Goal: Task Accomplishment & Management: Manage account settings

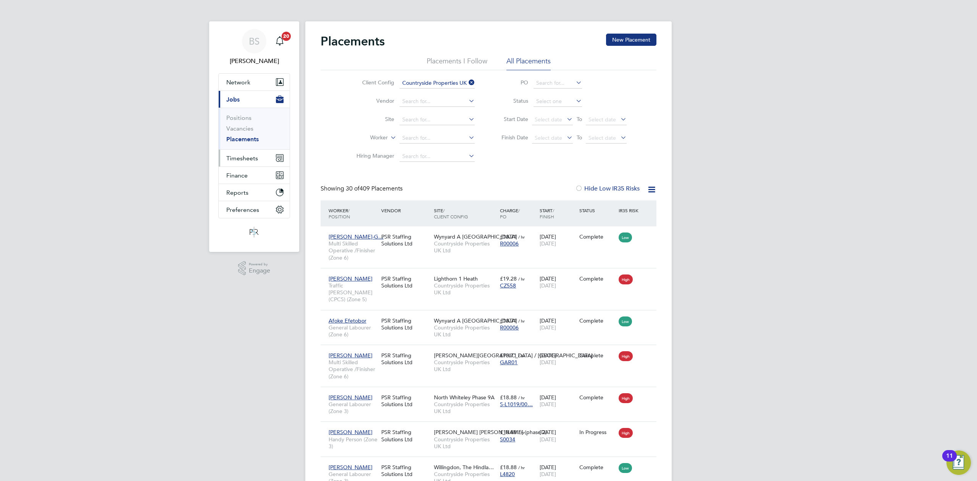
drag, startPoint x: 253, startPoint y: 161, endPoint x: 253, endPoint y: 157, distance: 4.2
click at [253, 161] on span "Timesheets" at bounding box center [242, 158] width 32 height 7
click at [248, 137] on link "Timesheets" at bounding box center [242, 134] width 32 height 7
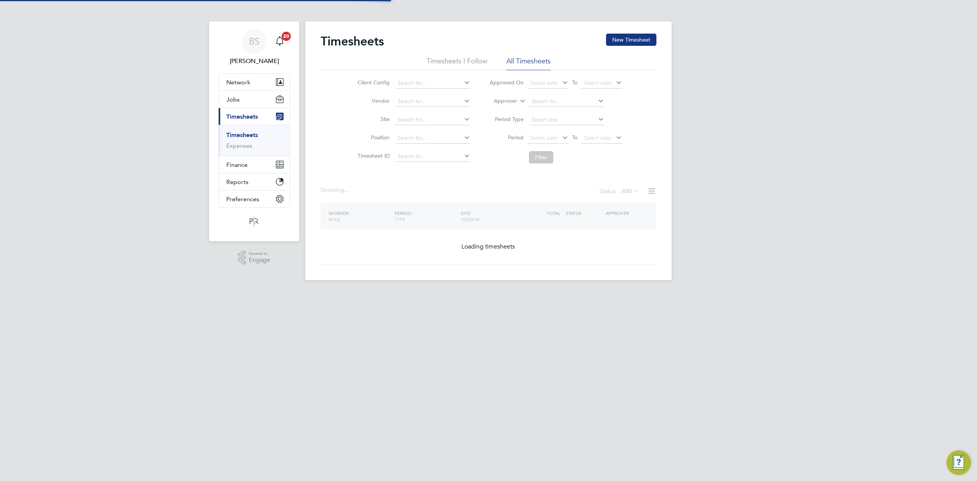
click at [518, 96] on icon at bounding box center [518, 98] width 0 height 7
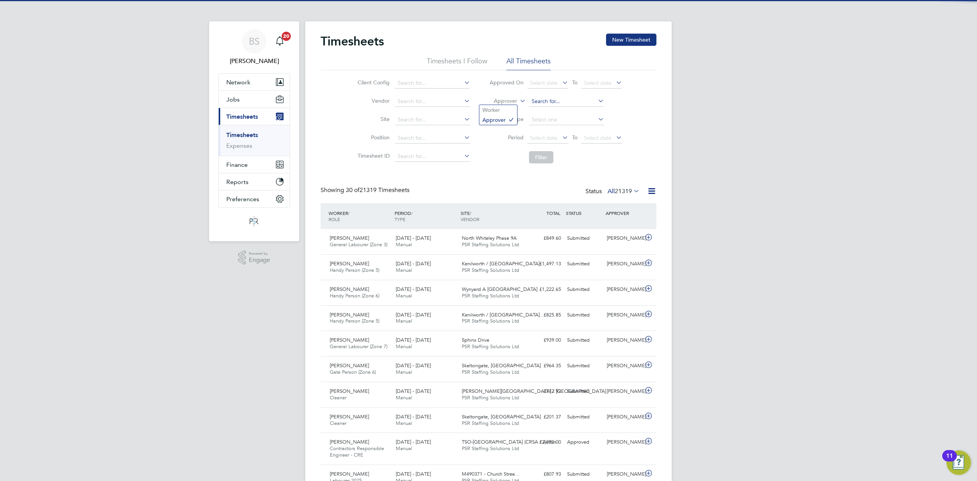
click at [549, 101] on input at bounding box center [566, 101] width 75 height 11
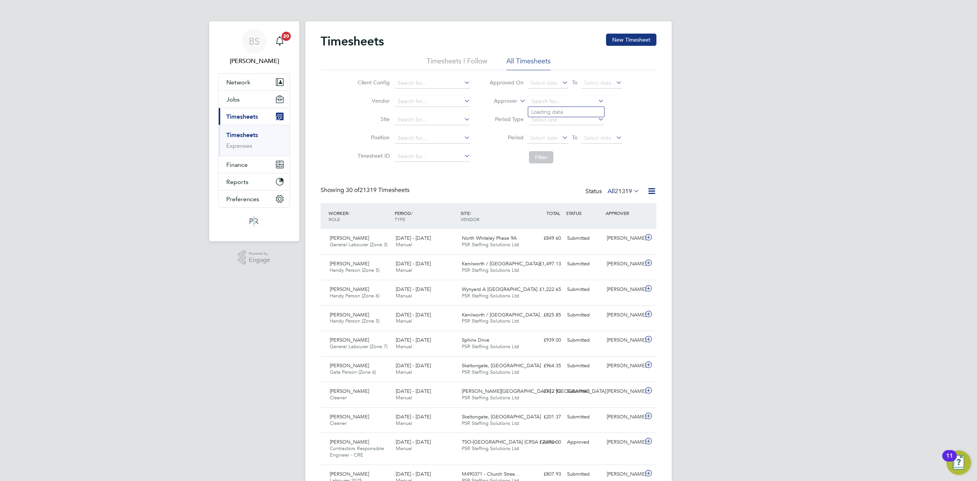
click at [502, 100] on label "Approver" at bounding box center [500, 101] width 34 height 8
drag, startPoint x: 500, startPoint y: 111, endPoint x: 513, endPoint y: 109, distance: 13.3
click at [500, 112] on li "Worker" at bounding box center [498, 110] width 38 height 10
click at [544, 103] on input at bounding box center [566, 101] width 75 height 11
click at [577, 110] on b "Campbell" at bounding box center [599, 112] width 44 height 6
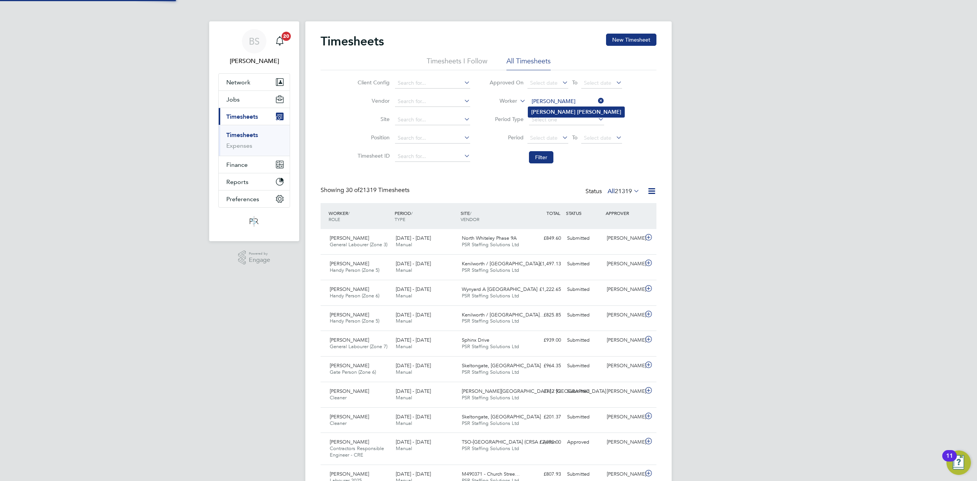
type input "[PERSON_NAME]"
click at [544, 163] on button "Filter" at bounding box center [541, 157] width 24 height 12
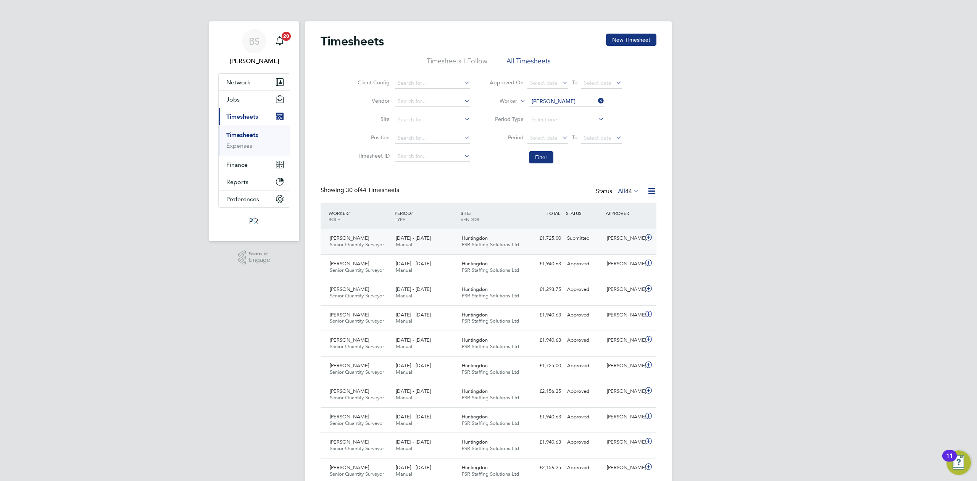
click at [430, 239] on span "[DATE] - [DATE]" at bounding box center [413, 238] width 35 height 6
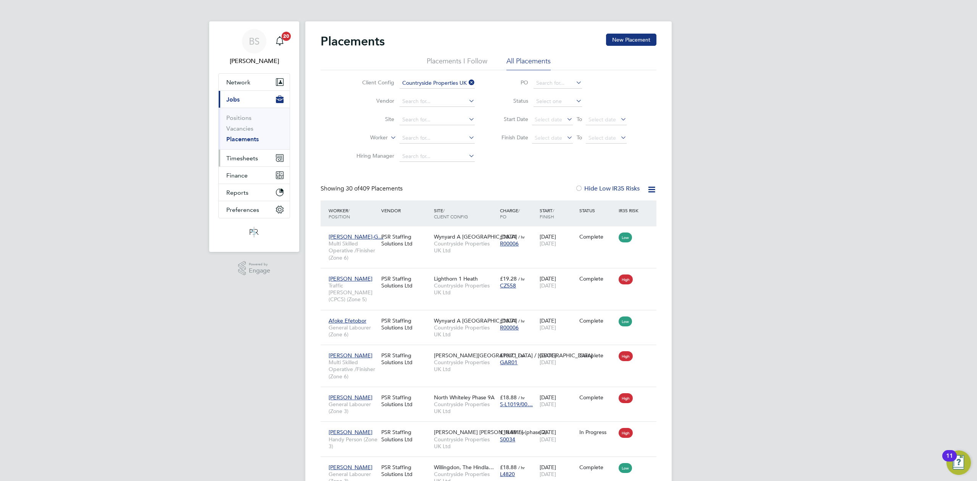
click at [244, 152] on button "Timesheets" at bounding box center [254, 158] width 71 height 17
click at [249, 136] on link "Timesheets" at bounding box center [242, 134] width 32 height 7
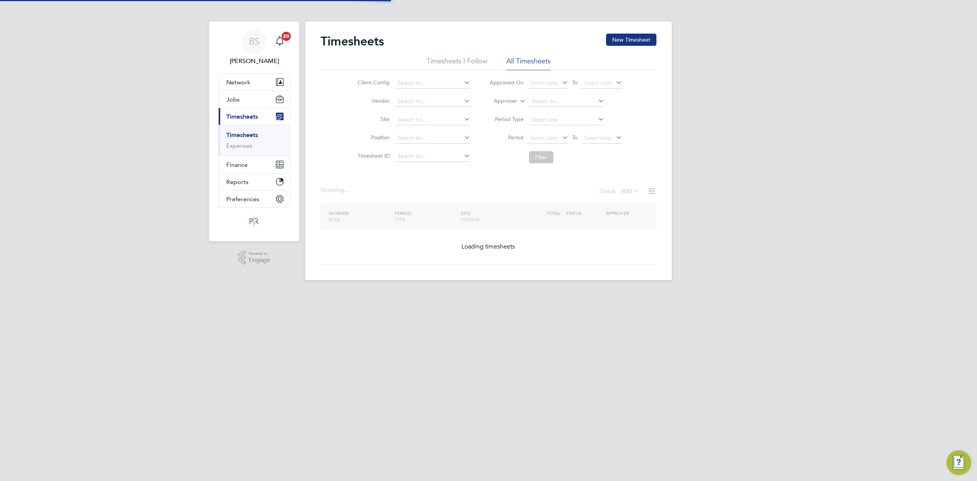
click at [513, 101] on label "Approver" at bounding box center [500, 101] width 34 height 8
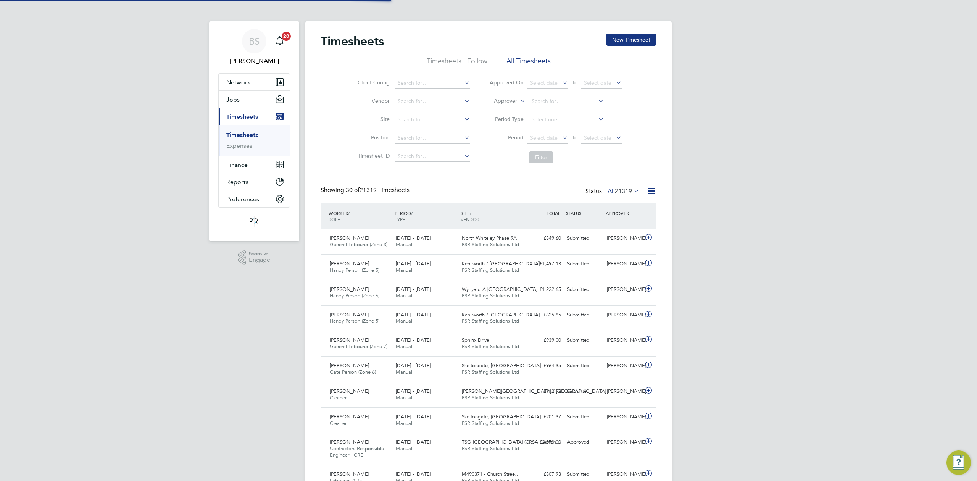
scroll to position [19, 66]
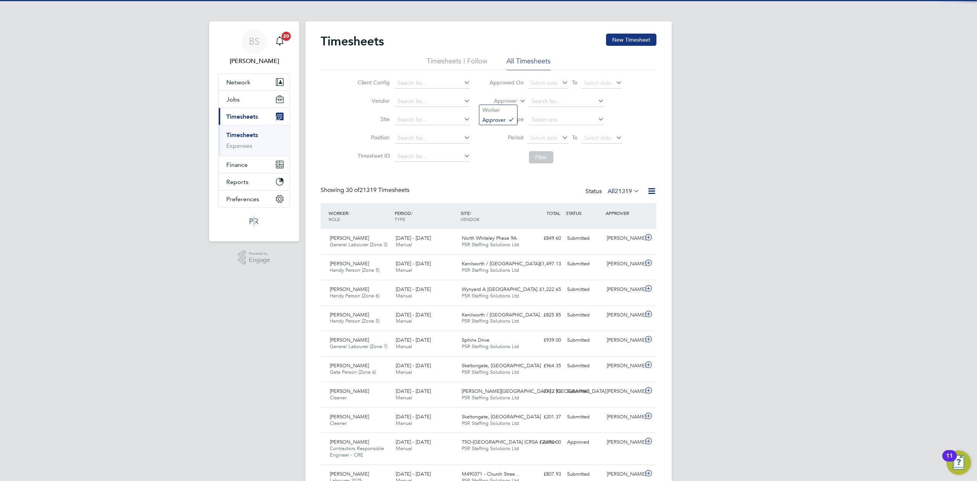
click at [513, 98] on label "Approver" at bounding box center [500, 101] width 34 height 8
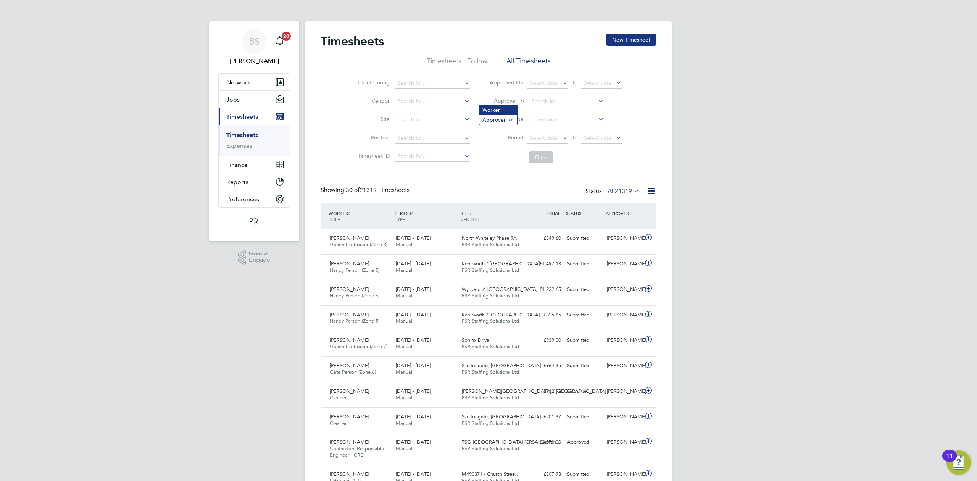
click at [508, 107] on li "Worker" at bounding box center [498, 110] width 38 height 10
click at [535, 100] on input at bounding box center [566, 101] width 75 height 11
click at [539, 107] on li "[PERSON_NAME]" at bounding box center [566, 112] width 76 height 10
type input "[PERSON_NAME]"
drag, startPoint x: 544, startPoint y: 152, endPoint x: 549, endPoint y: 155, distance: 5.8
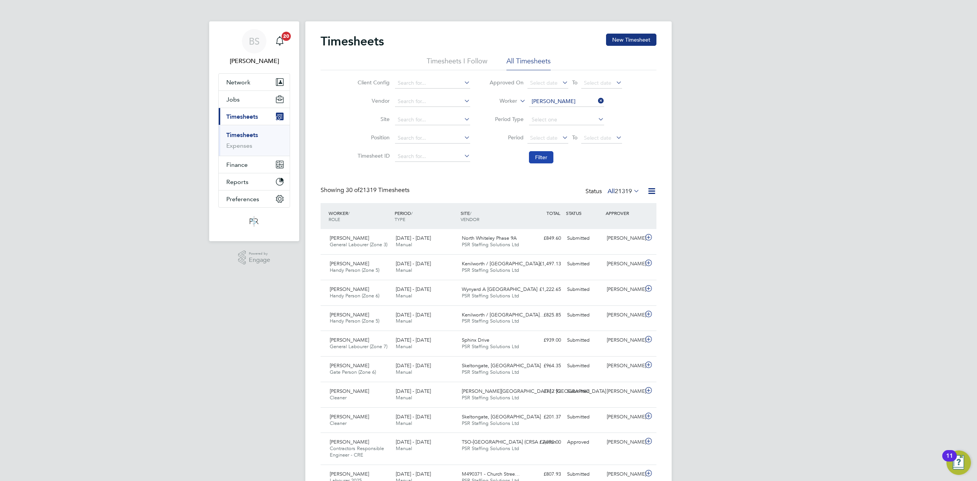
click at [544, 153] on button "Filter" at bounding box center [541, 157] width 24 height 12
click at [441, 248] on div "[DATE] - [DATE] Manual" at bounding box center [426, 241] width 66 height 19
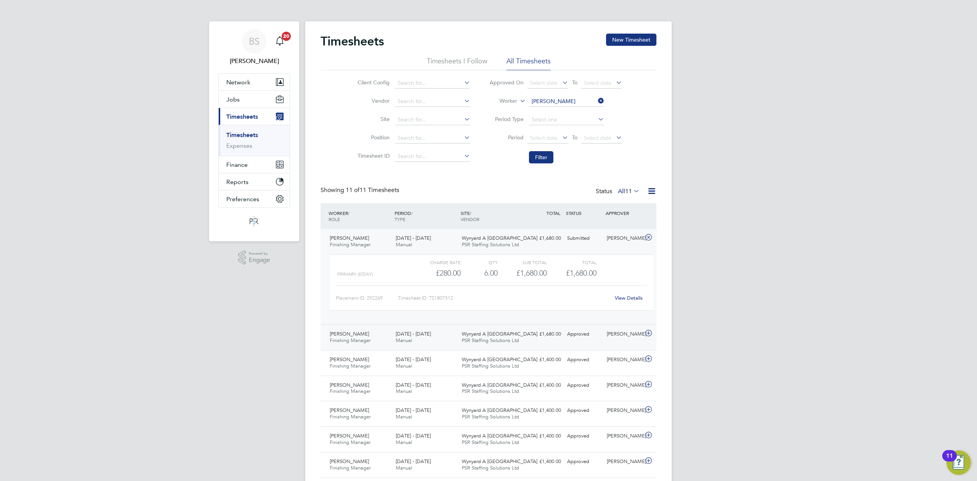
click at [443, 335] on div "[DATE] - [DATE] Manual" at bounding box center [426, 337] width 66 height 19
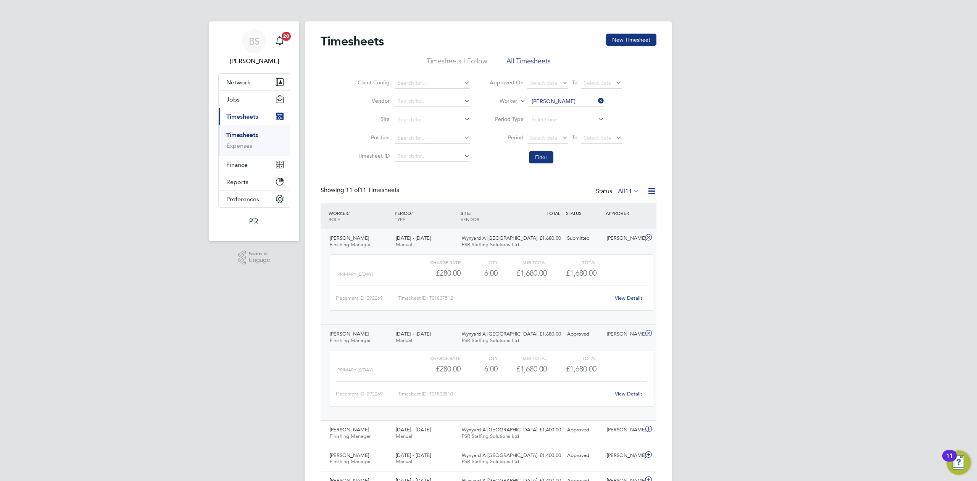
click at [623, 299] on link "View Details" at bounding box center [629, 298] width 28 height 6
click at [626, 394] on link "View Details" at bounding box center [629, 394] width 28 height 6
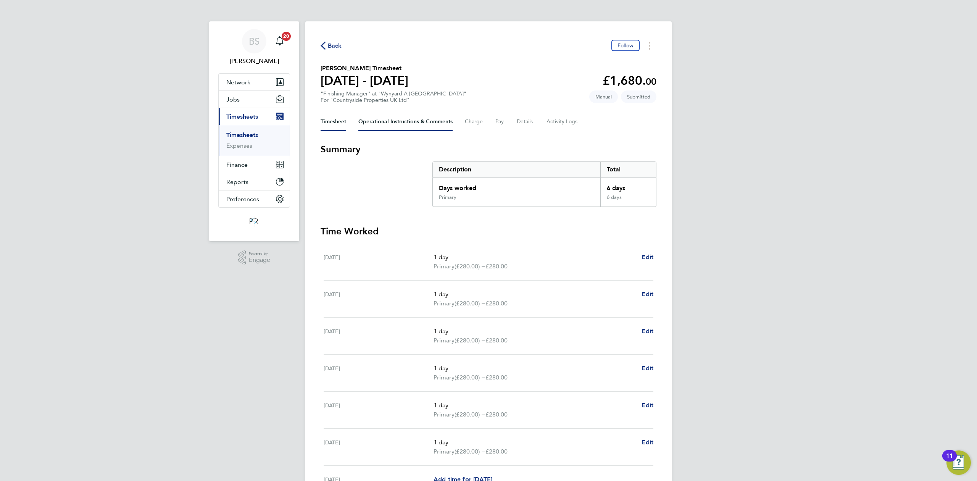
click at [437, 123] on Comments-tab "Operational Instructions & Comments" at bounding box center [405, 122] width 94 height 18
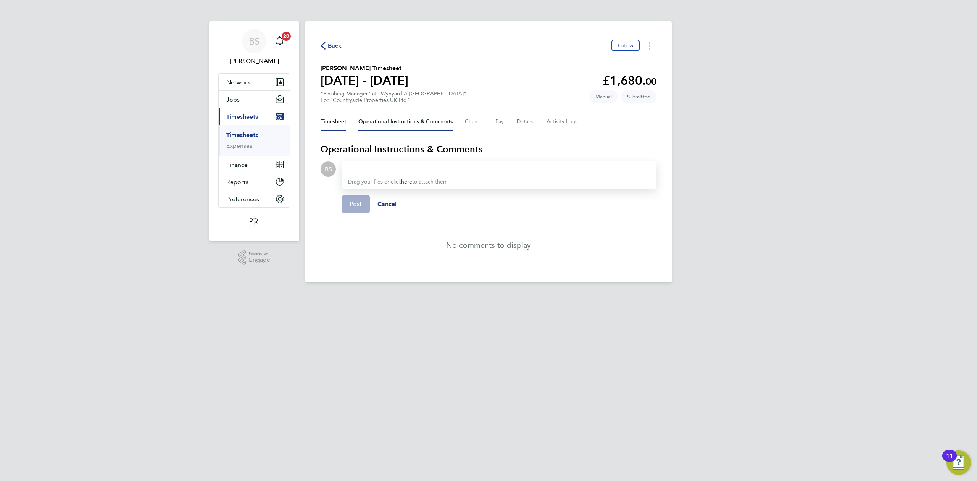
click at [327, 120] on button "Timesheet" at bounding box center [334, 122] width 26 height 18
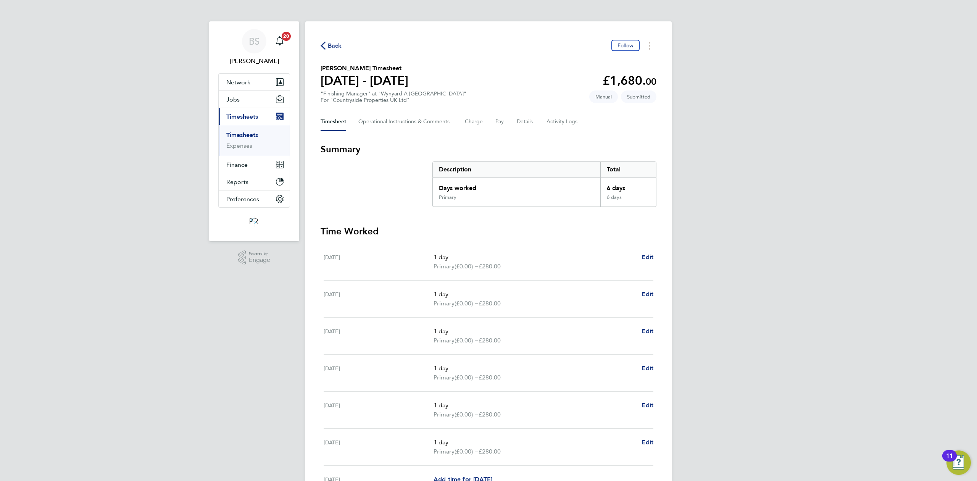
click at [506, 135] on div "Back Follow Raymond Gray's Timesheet 18 - 24 Aug 2025 £1,680. 00 "Finishing Man…" at bounding box center [488, 284] width 366 height 527
click at [527, 124] on button "Details" at bounding box center [526, 122] width 18 height 18
click at [549, 121] on Logs-tab "Activity Logs" at bounding box center [563, 122] width 32 height 18
